Goal: Transaction & Acquisition: Purchase product/service

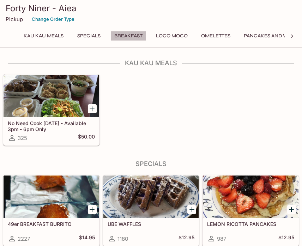
click at [124, 40] on button "Breakfast" at bounding box center [128, 36] width 36 height 10
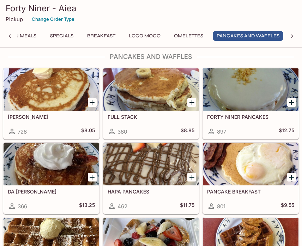
scroll to position [1033, 0]
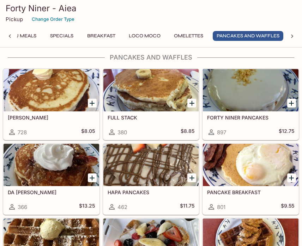
click at [256, 115] on h5 "FORTY NINER PANCAKES" at bounding box center [250, 118] width 87 height 6
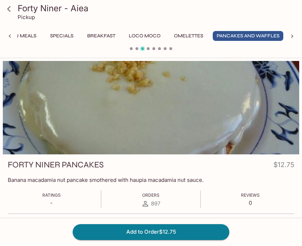
click at [182, 231] on button "Add to Order $12.75" at bounding box center [151, 232] width 157 height 16
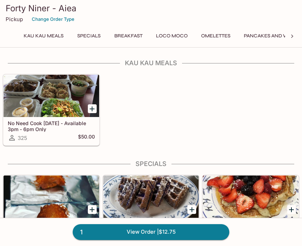
click at [124, 36] on button "Breakfast" at bounding box center [128, 36] width 36 height 10
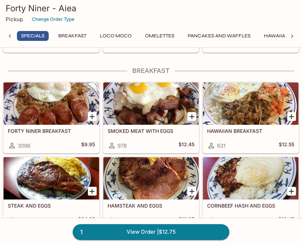
click at [36, 141] on div "FORTY NINER BREAKFAST 3096 $9.95" at bounding box center [52, 139] width 96 height 28
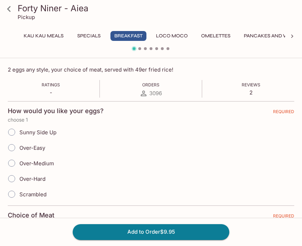
scroll to position [120, 0]
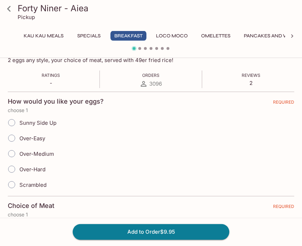
click at [11, 122] on input "Sunny Side Up" at bounding box center [11, 123] width 15 height 15
radio input "true"
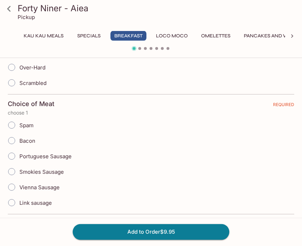
scroll to position [222, 0]
click at [10, 142] on input "Bacon" at bounding box center [11, 140] width 15 height 15
radio input "true"
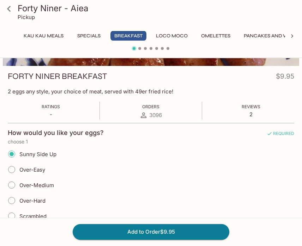
scroll to position [89, 0]
click at [7, 9] on icon at bounding box center [9, 9] width 12 height 12
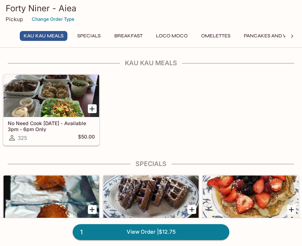
click at [131, 36] on button "Breakfast" at bounding box center [128, 36] width 36 height 10
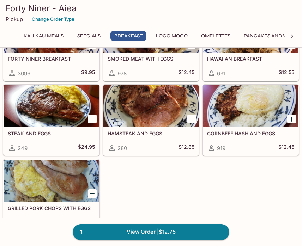
scroll to position [492, 0]
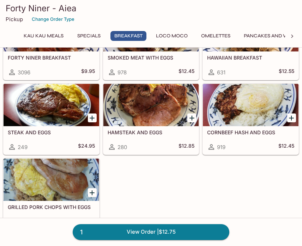
click at [256, 132] on h5 "CORNBEEF HASH AND EGGS" at bounding box center [250, 132] width 87 height 6
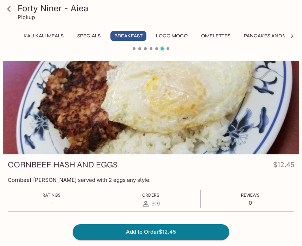
click at [85, 37] on button "Specials" at bounding box center [89, 36] width 32 height 10
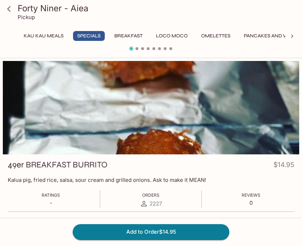
click at [134, 33] on button "Breakfast" at bounding box center [128, 36] width 36 height 10
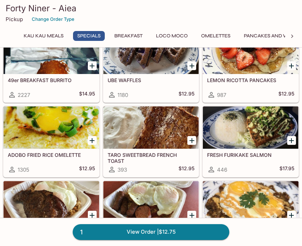
click at [133, 35] on button "Breakfast" at bounding box center [128, 36] width 36 height 10
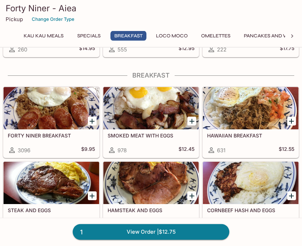
scroll to position [425, 0]
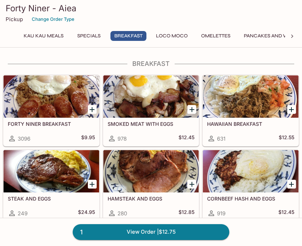
click at [84, 37] on button "Specials" at bounding box center [89, 36] width 32 height 10
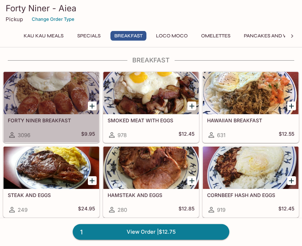
scroll to position [429, 0]
click at [59, 124] on div "FORTY NINER BREAKFAST 3096 $9.95" at bounding box center [52, 128] width 96 height 28
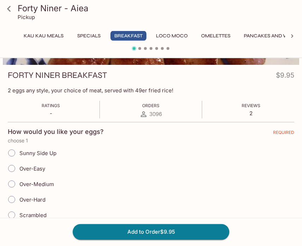
scroll to position [90, 0]
click at [14, 155] on input "Sunny Side Up" at bounding box center [11, 153] width 15 height 15
radio input "true"
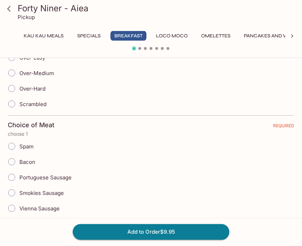
scroll to position [201, 0]
click at [10, 160] on input "Bacon" at bounding box center [11, 161] width 15 height 15
radio input "true"
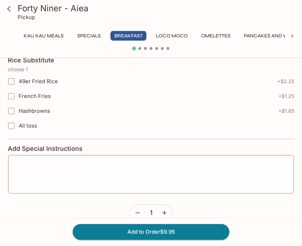
scroll to position [390, 0]
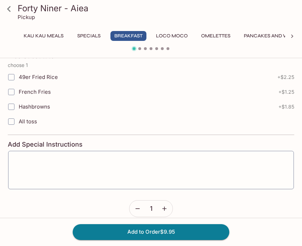
click at [74, 163] on textarea at bounding box center [151, 170] width 276 height 27
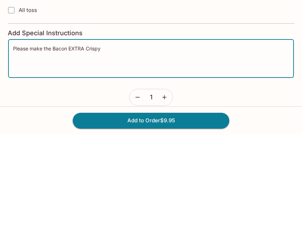
scroll to position [399, 0]
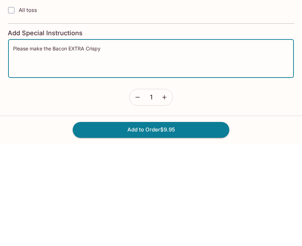
click at [140, 147] on textarea "Please make the Bacon EXTRA Crispy" at bounding box center [151, 160] width 276 height 27
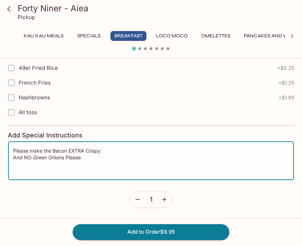
type textarea "Please make the Bacon EXTRA Crispy And NO Green Onions Please"
click at [180, 227] on button "Add to Order $9.95" at bounding box center [151, 232] width 157 height 16
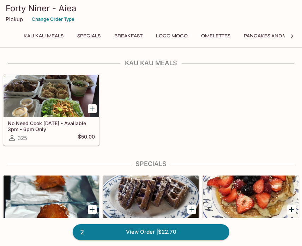
click at [132, 233] on link "2 View Order | $22.70" at bounding box center [151, 232] width 157 height 16
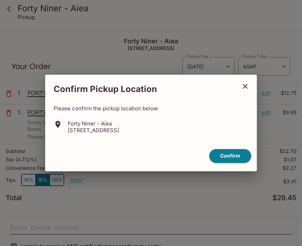
click at [241, 152] on button "Confirm" at bounding box center [230, 156] width 42 height 14
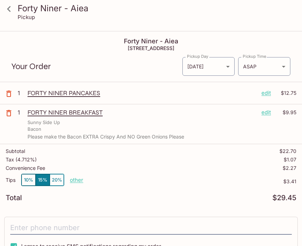
click at [229, 68] on body "Forty Niner - Aiea Pickup Forty Niner - Aiea 98-[STREET_ADDRESS] Your Order Pic…" at bounding box center [151, 155] width 302 height 246
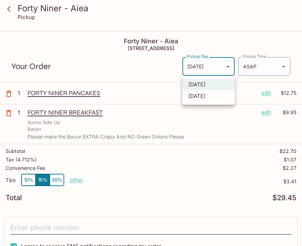
click at [206, 83] on li "[DATE]" at bounding box center [208, 85] width 52 height 12
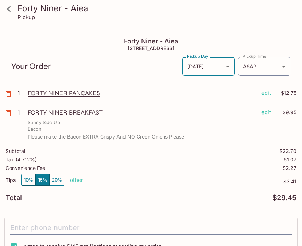
click at [284, 65] on body "Forty Niner - Aiea Pickup Forty Niner - Aiea 98-[STREET_ADDRESS] Your Order Pic…" at bounding box center [151, 155] width 302 height 246
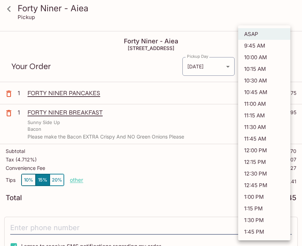
click at [261, 45] on li "9:45 AM" at bounding box center [264, 46] width 52 height 12
type input "[DATE]T19:45:56.000000Z"
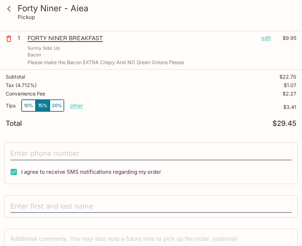
scroll to position [84, 0]
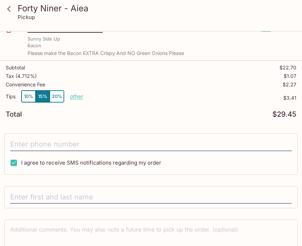
click at [61, 140] on input "tel" at bounding box center [150, 144] width 281 height 13
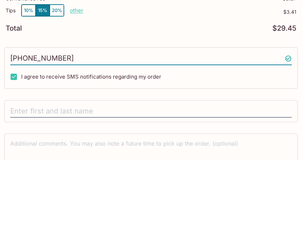
scroll to position [142, 0]
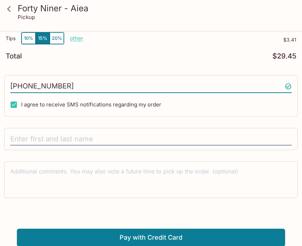
type input "[PHONE_NUMBER]"
click at [58, 138] on input "text" at bounding box center [150, 139] width 281 height 13
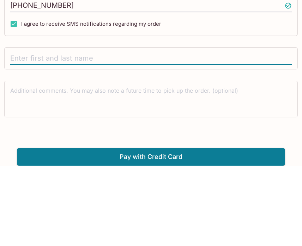
type input "[PERSON_NAME]"
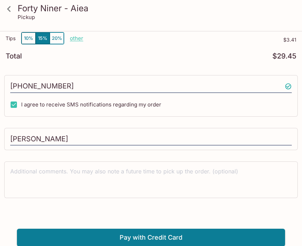
click at [56, 170] on textarea at bounding box center [150, 180] width 281 height 24
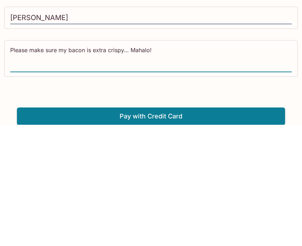
type textarea "Please make sure my bacon is extra crispy… Mahalo!"
click at [159, 229] on button "Pay with Credit Card" at bounding box center [151, 238] width 268 height 18
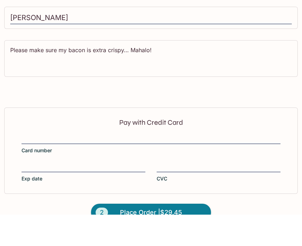
scroll to position [248, 0]
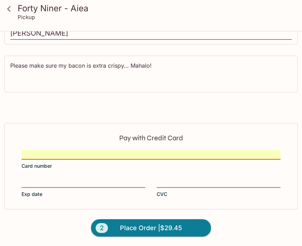
click at [117, 147] on div "Pay with Credit Card Card number Exp date CVC" at bounding box center [150, 166] width 293 height 86
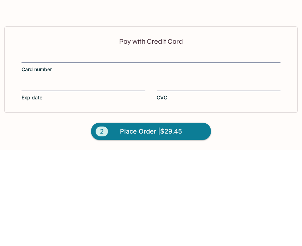
click at [132, 223] on span "Place Order | $29.45" at bounding box center [151, 228] width 62 height 11
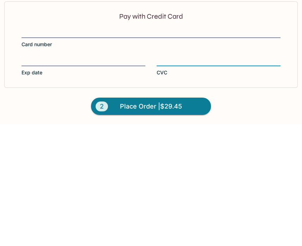
click at [136, 223] on span "Place Order | $29.45" at bounding box center [151, 228] width 62 height 11
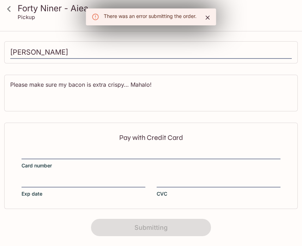
scroll to position [163, 0]
